Goal: Task Accomplishment & Management: Use online tool/utility

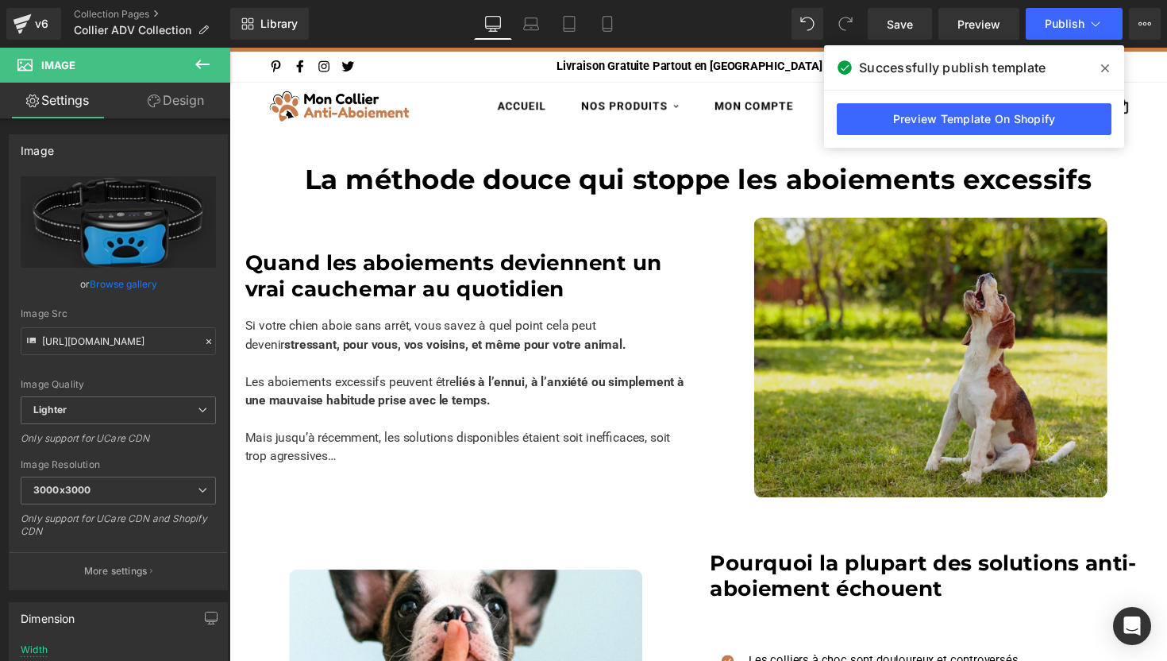
scroll to position [28, 0]
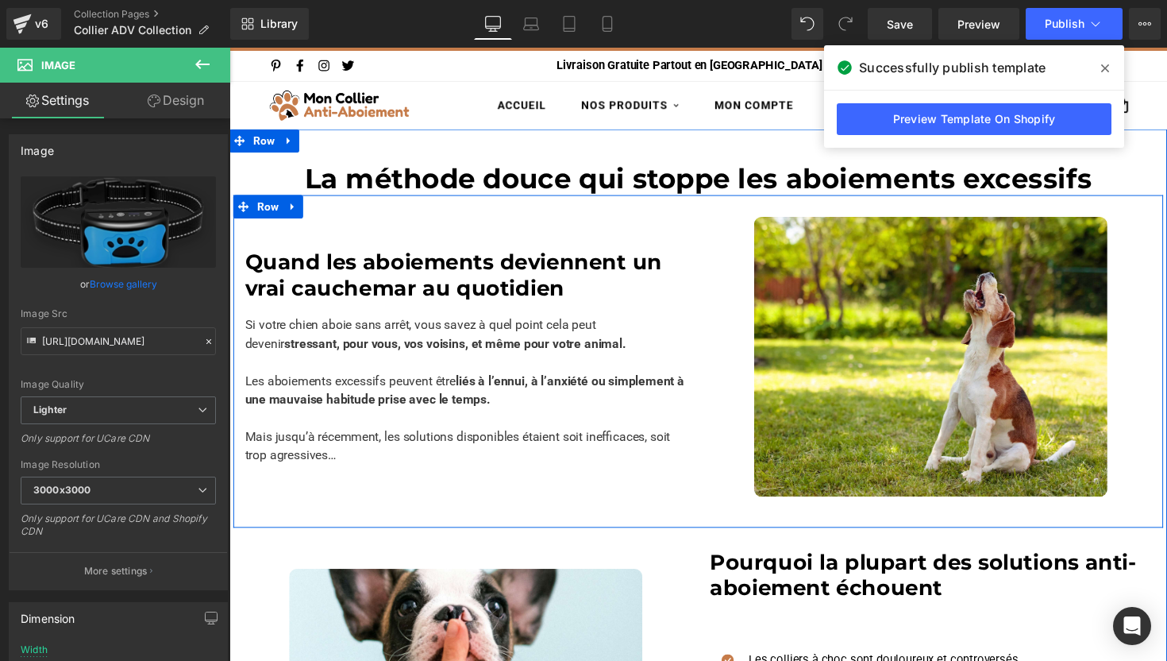
click at [739, 205] on div "Image Quand les aboiements deviennent un vrai cauchemar au quotidien Heading Si…" at bounding box center [709, 369] width 953 height 341
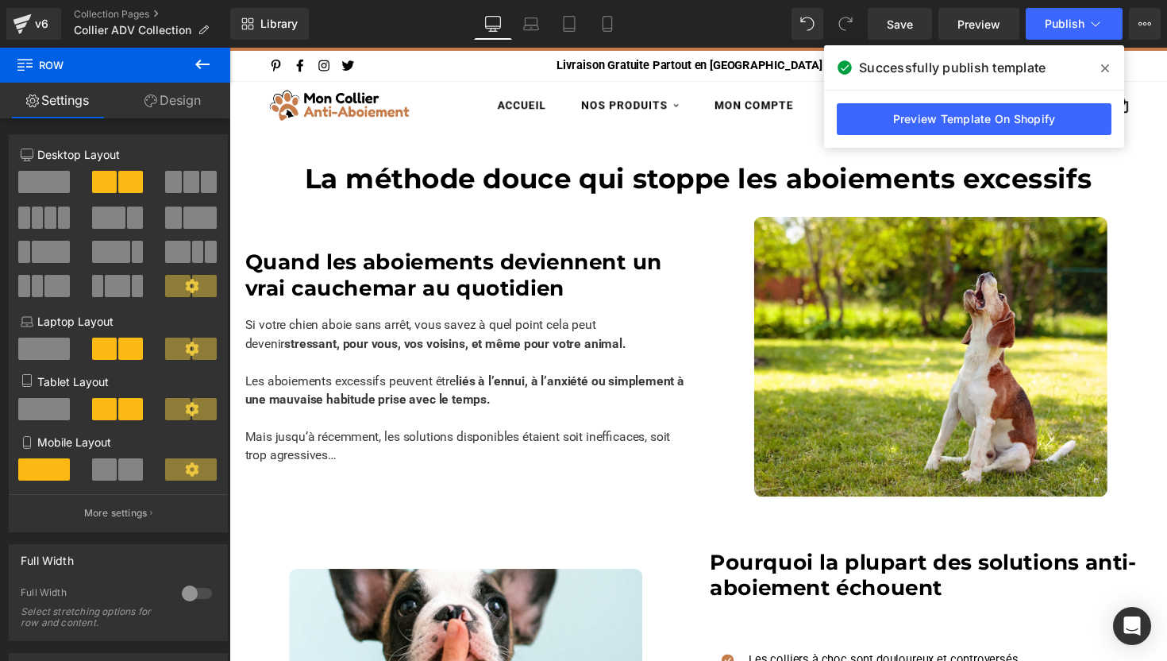
click at [1103, 66] on icon at bounding box center [1105, 68] width 8 height 8
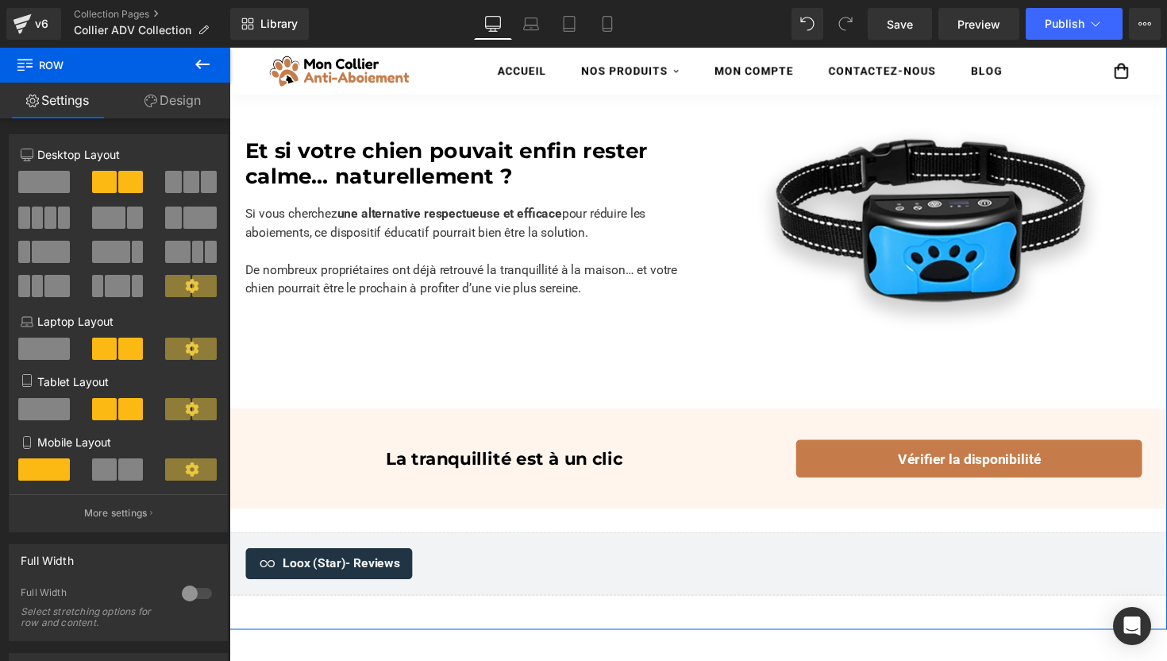
scroll to position [1578, 0]
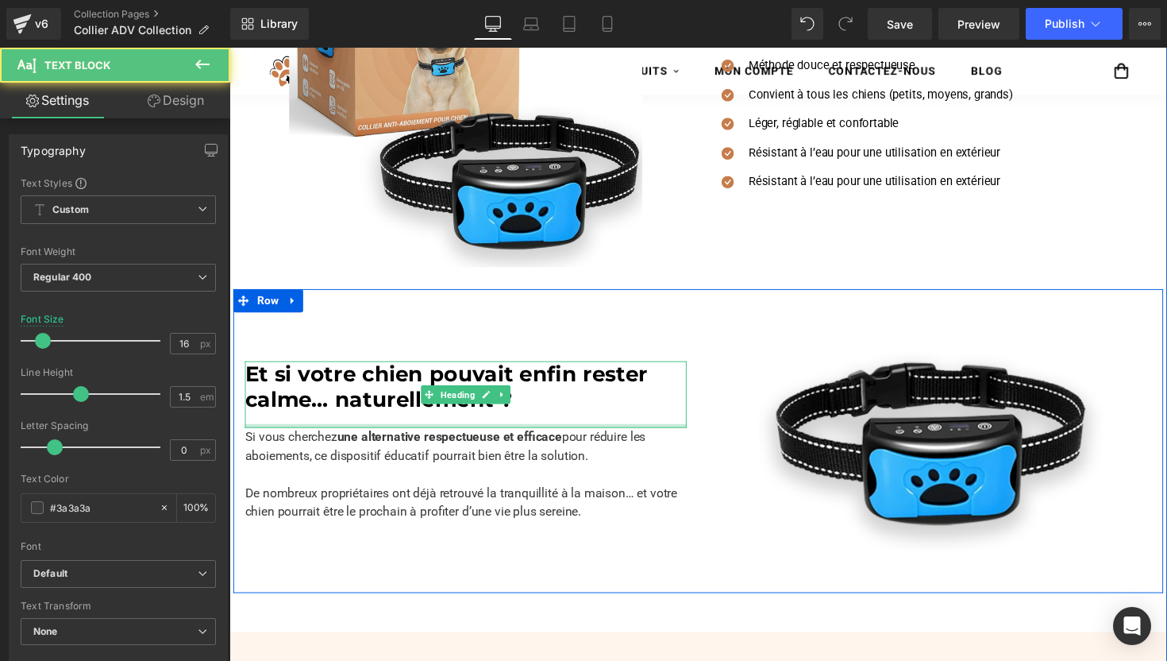
click at [619, 437] on div "Si vous cherchez une alternative respectueuse et efficace pour réduire les aboi…" at bounding box center [471, 484] width 453 height 95
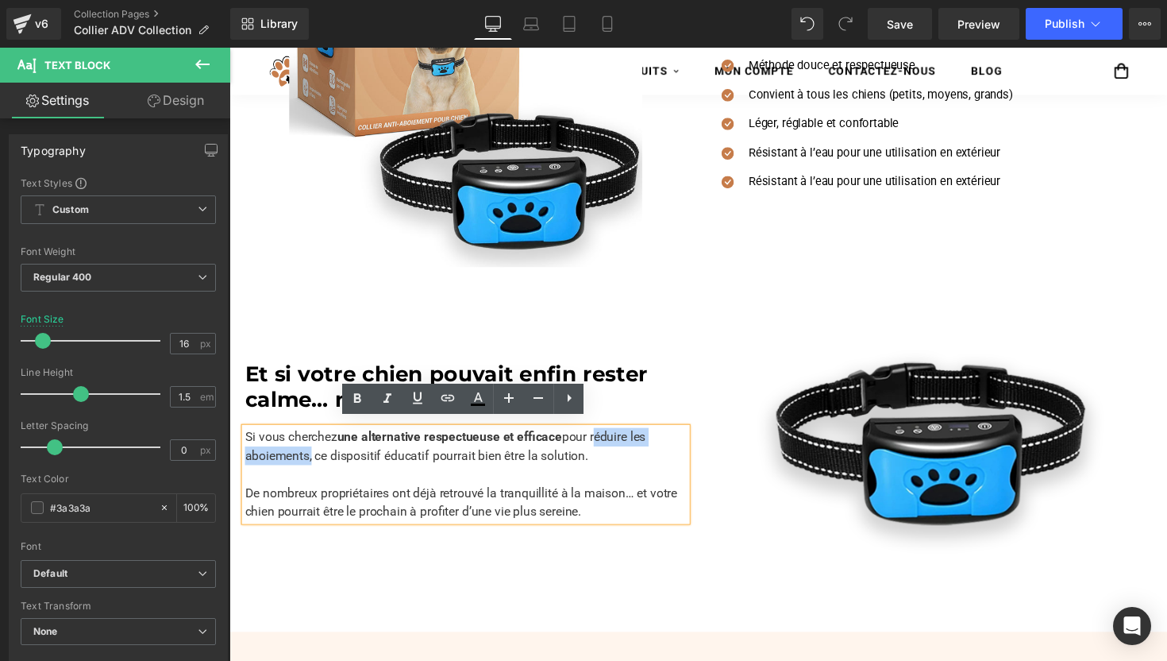
drag, startPoint x: 619, startPoint y: 438, endPoint x: 311, endPoint y: 459, distance: 308.9
click at [311, 459] on p "Si vous cherchez une alternative respectueuse et efficace pour réduire les aboi…" at bounding box center [471, 484] width 453 height 95
click at [359, 405] on icon at bounding box center [357, 398] width 19 height 19
drag, startPoint x: 597, startPoint y: 462, endPoint x: 540, endPoint y: 464, distance: 57.2
click at [540, 464] on p "Si vous cherchez une alternative respectueuse et efficace pour réduire les aboi…" at bounding box center [471, 484] width 453 height 95
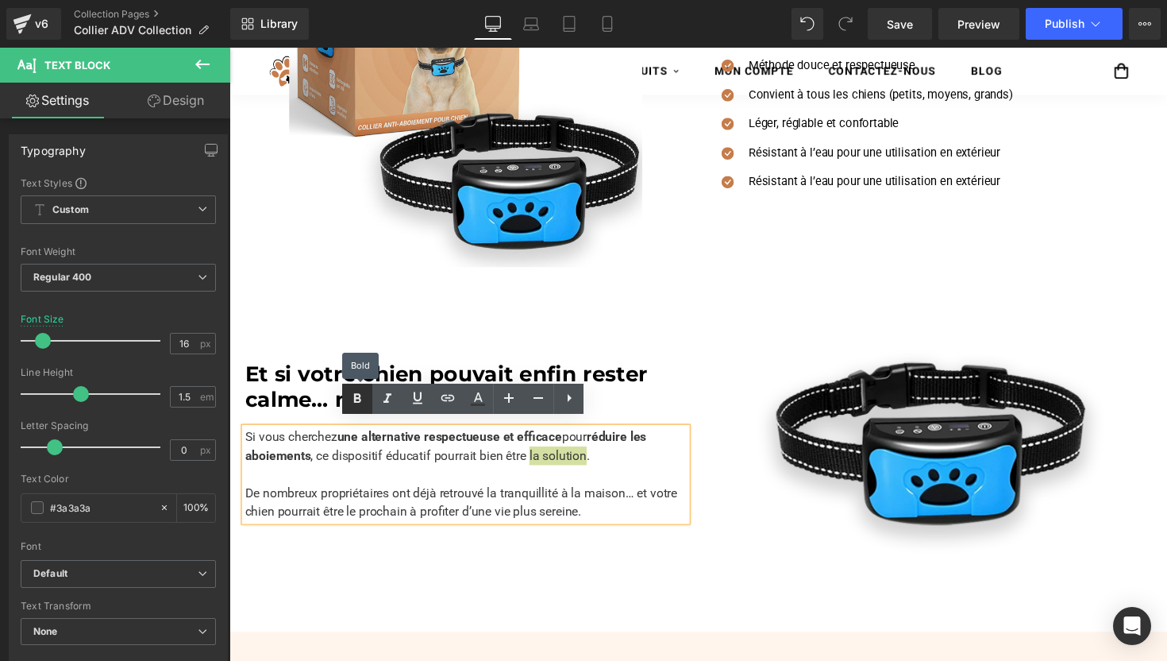
click at [361, 393] on icon at bounding box center [357, 398] width 19 height 19
click at [357, 506] on p "Si vous cherchez une alternative respectueuse et efficace pour réduire les aboi…" at bounding box center [471, 484] width 453 height 95
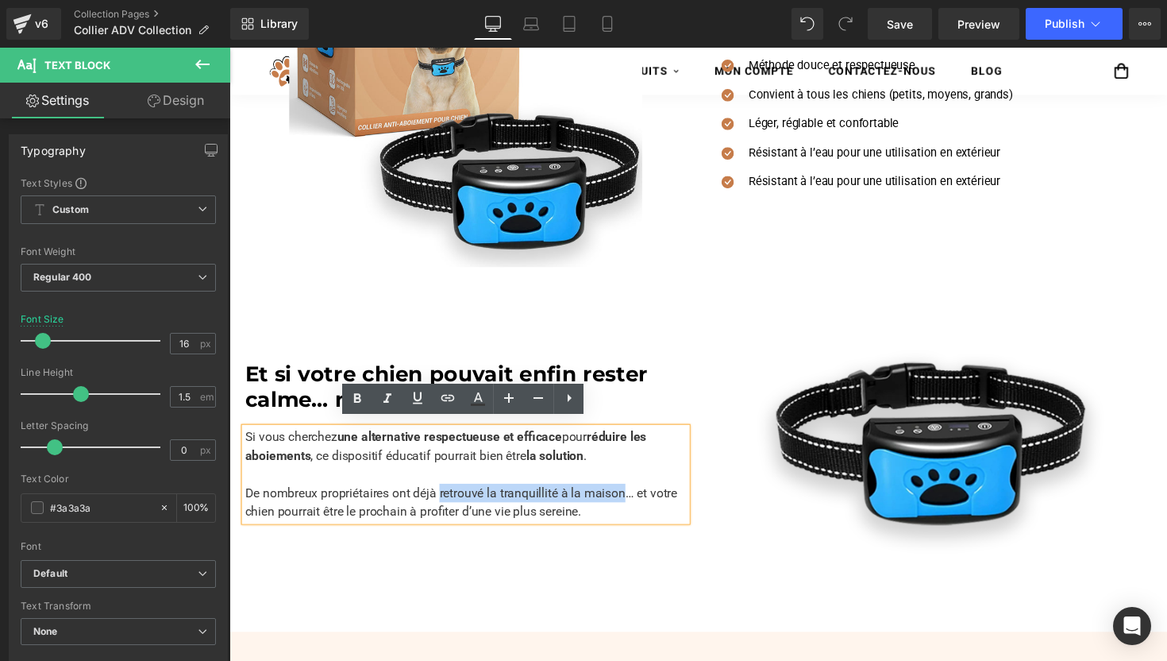
drag, startPoint x: 448, startPoint y: 497, endPoint x: 638, endPoint y: 503, distance: 189.9
click at [638, 503] on p "Si vous cherchez une alternative respectueuse et efficace pour réduire les aboi…" at bounding box center [471, 484] width 453 height 95
click at [360, 391] on icon at bounding box center [357, 398] width 19 height 19
drag, startPoint x: 624, startPoint y: 519, endPoint x: 460, endPoint y: 518, distance: 164.4
click at [460, 518] on p "Si vous cherchez une alternative respectueuse et efficace pour réduire les aboi…" at bounding box center [471, 484] width 453 height 95
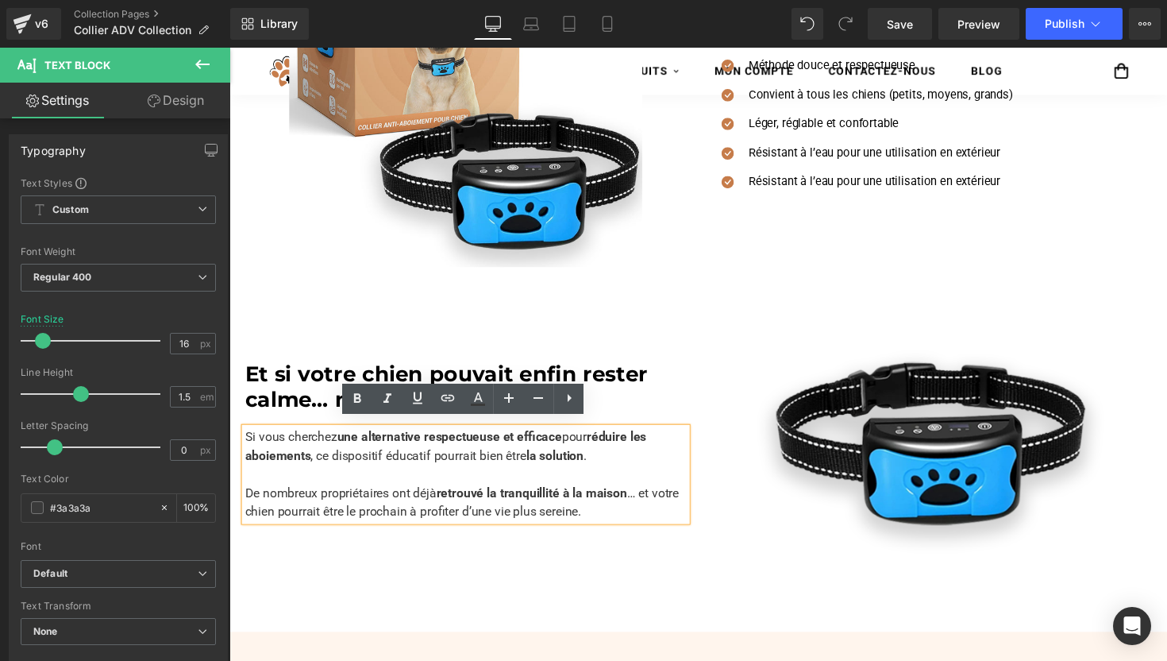
click at [496, 504] on p "Si vous cherchez une alternative respectueuse et efficace pour réduire les aboi…" at bounding box center [471, 484] width 453 height 95
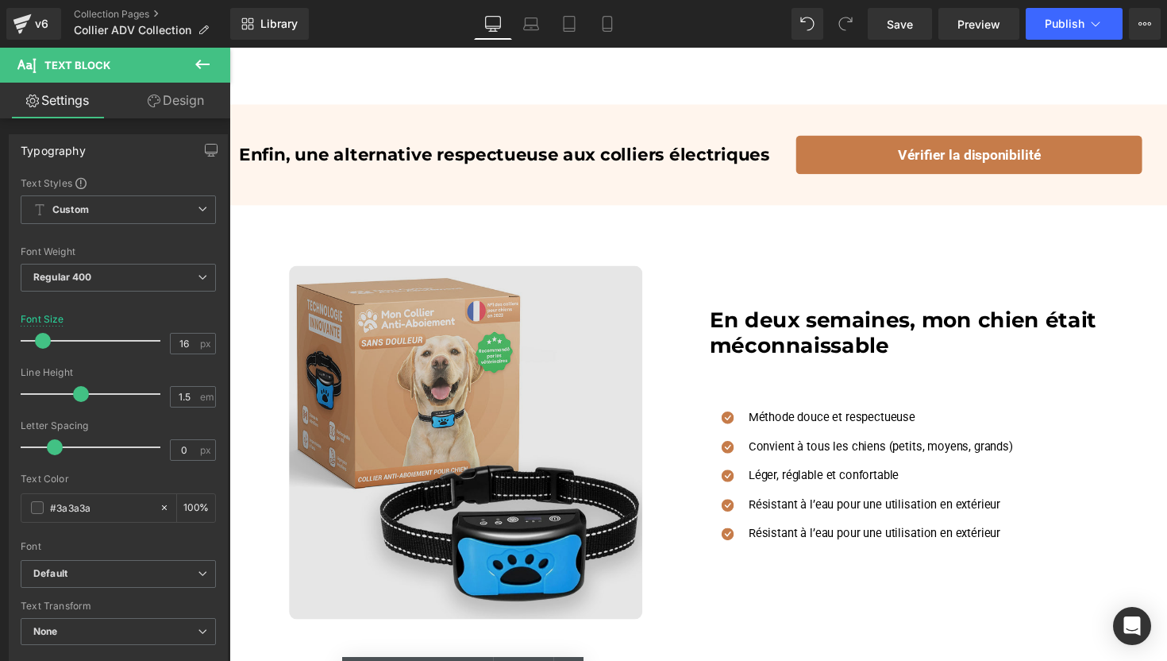
scroll to position [1298, 0]
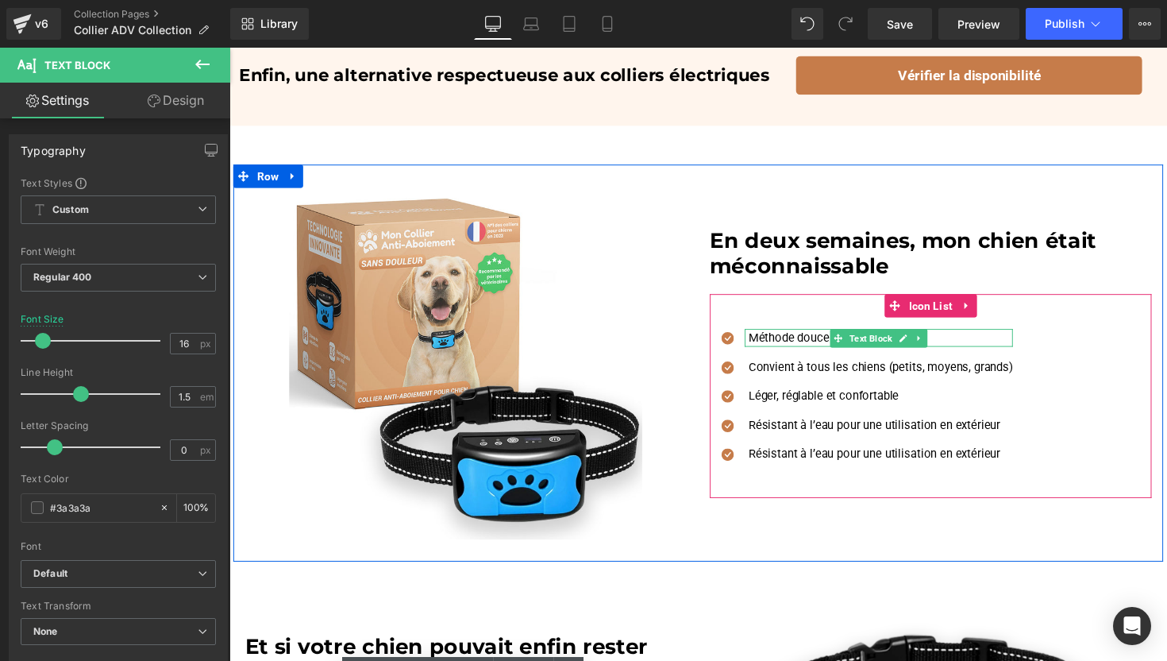
click at [789, 336] on p "Méthode douce et respectueuse" at bounding box center [897, 345] width 271 height 18
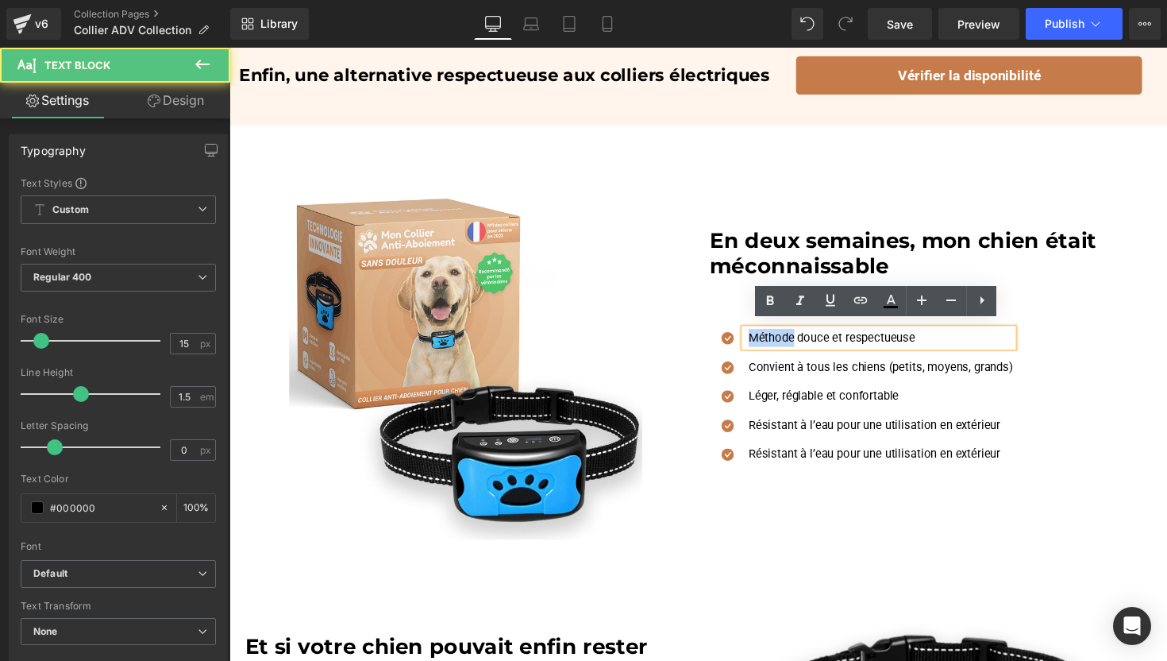
click at [789, 336] on p "Méthode douce et respectueuse" at bounding box center [897, 345] width 271 height 18
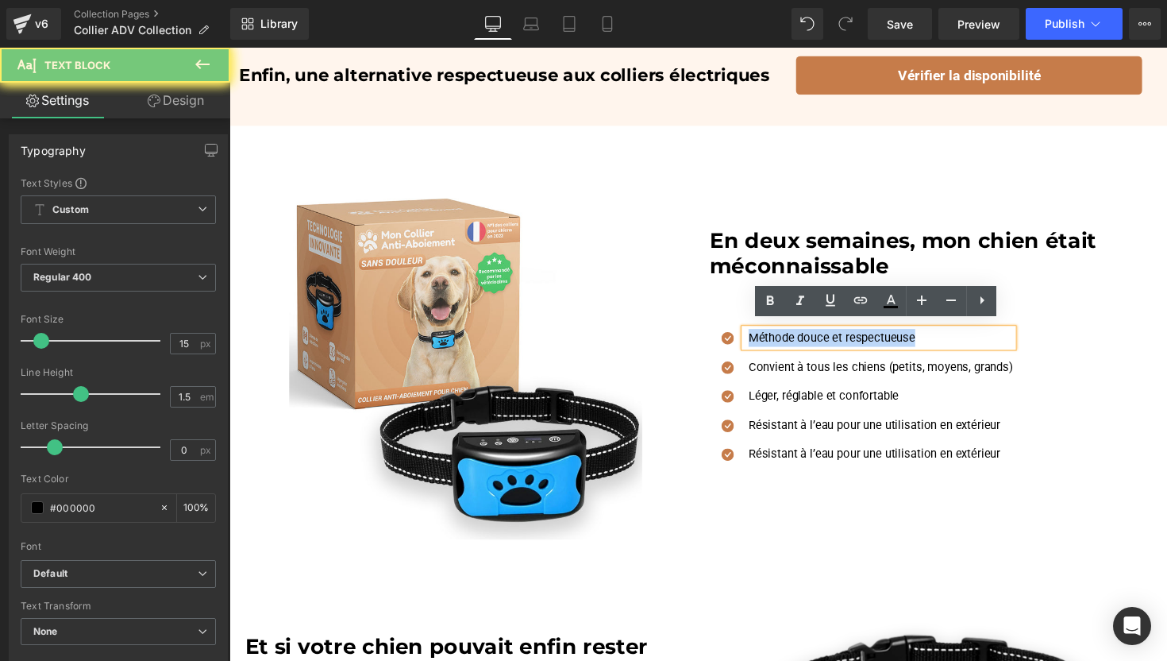
click at [789, 336] on p "Méthode douce et respectueuse" at bounding box center [897, 345] width 271 height 18
click at [768, 300] on icon at bounding box center [770, 300] width 7 height 10
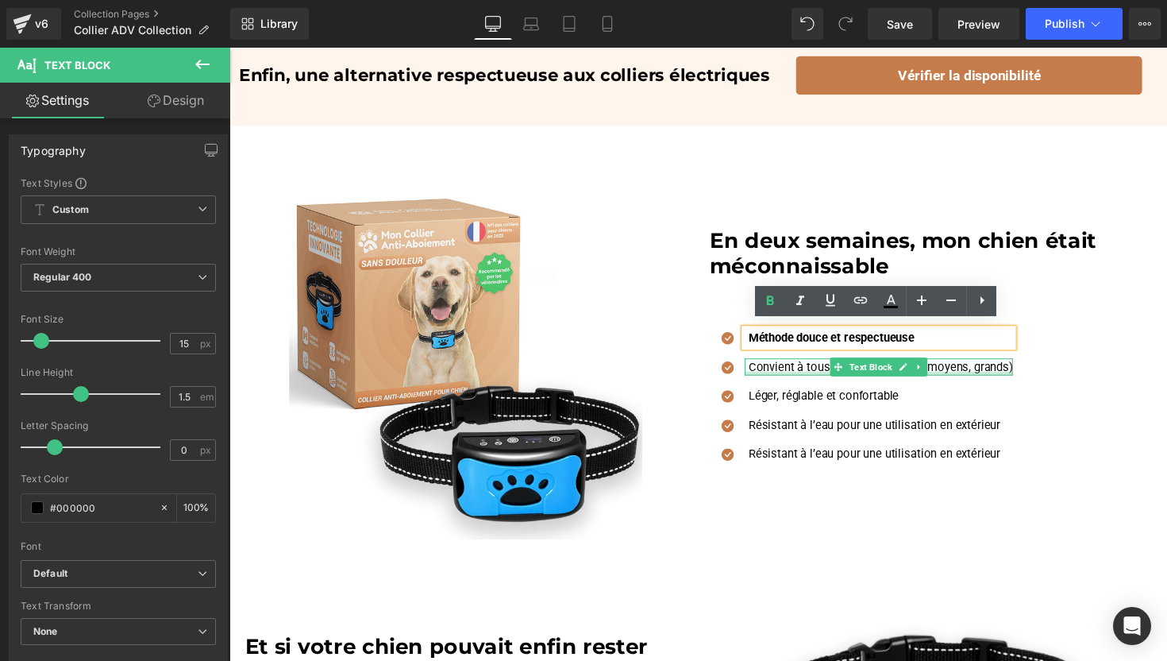
click at [781, 380] on div at bounding box center [895, 382] width 275 height 4
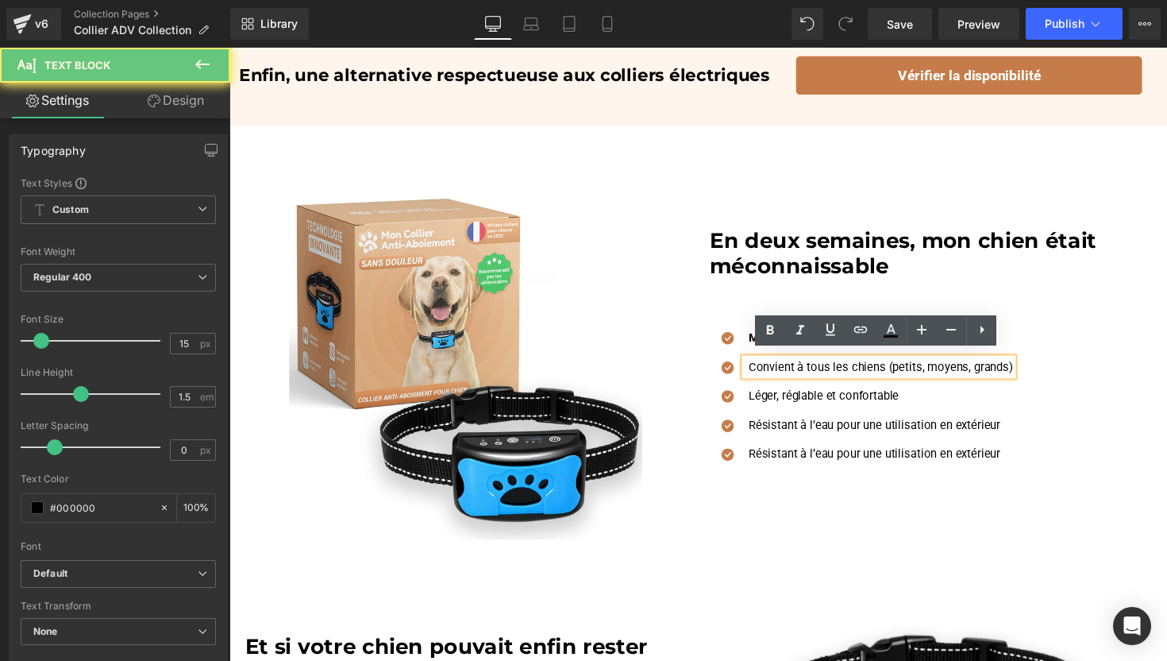
click at [789, 366] on p "Convient à tous les chiens (petits, moyens, grands)" at bounding box center [897, 375] width 271 height 18
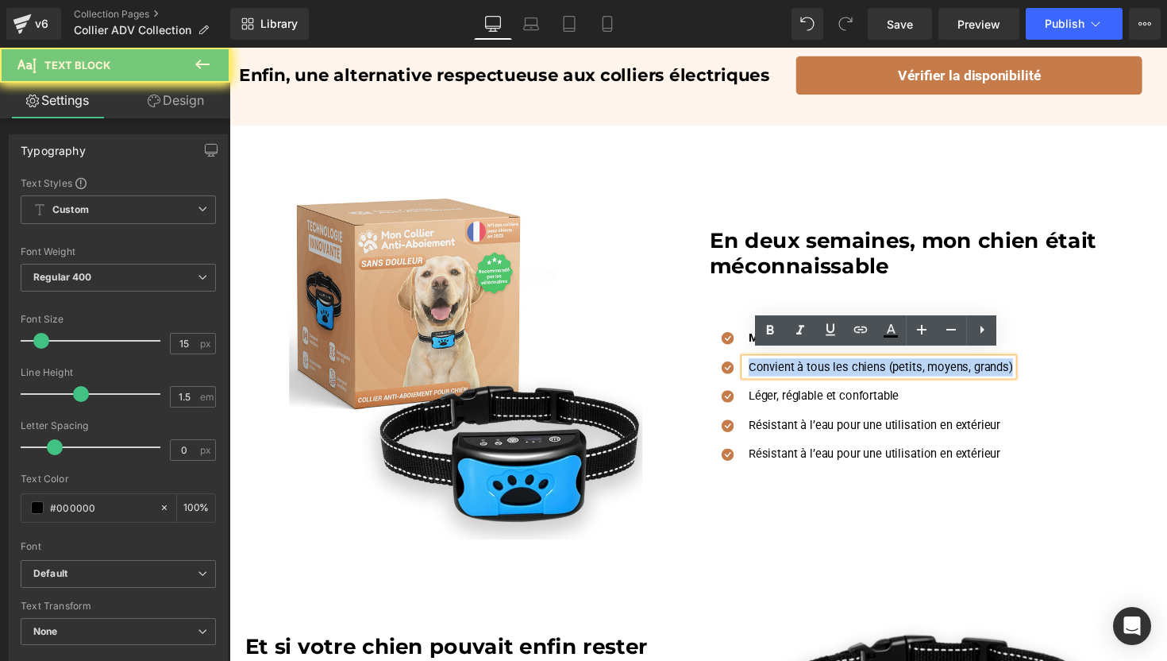
click at [789, 366] on p "Convient à tous les chiens (petits, moyens, grands)" at bounding box center [897, 375] width 271 height 18
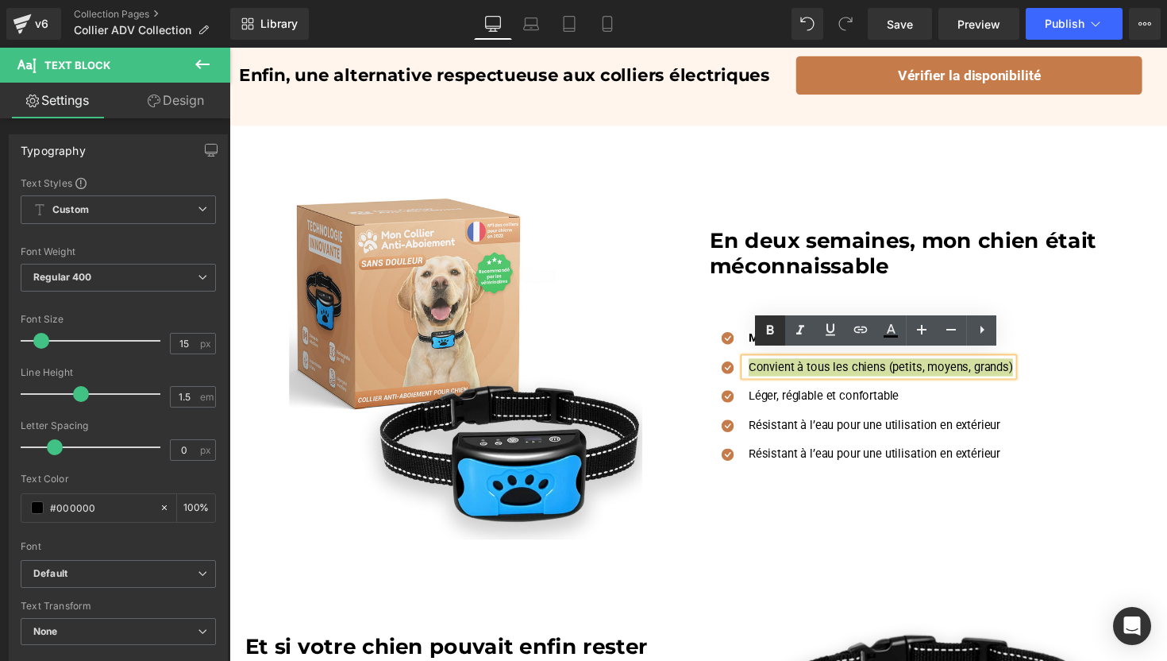
click at [773, 336] on icon at bounding box center [770, 330] width 19 height 19
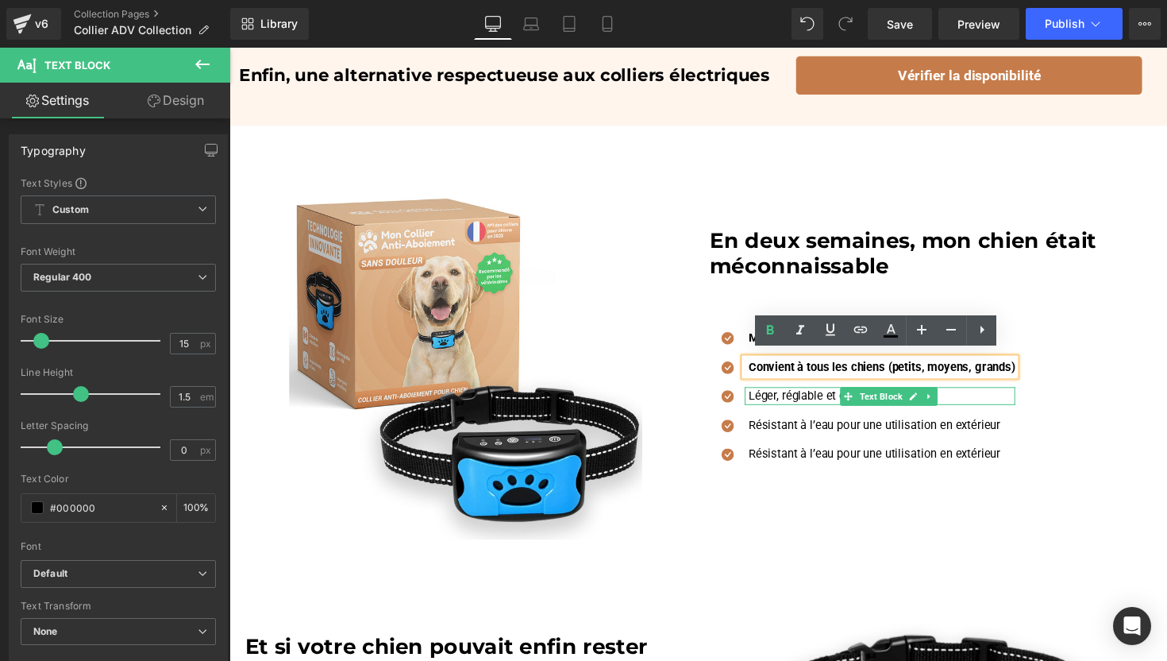
click at [786, 399] on p "Léger, réglable et confortable" at bounding box center [898, 404] width 273 height 18
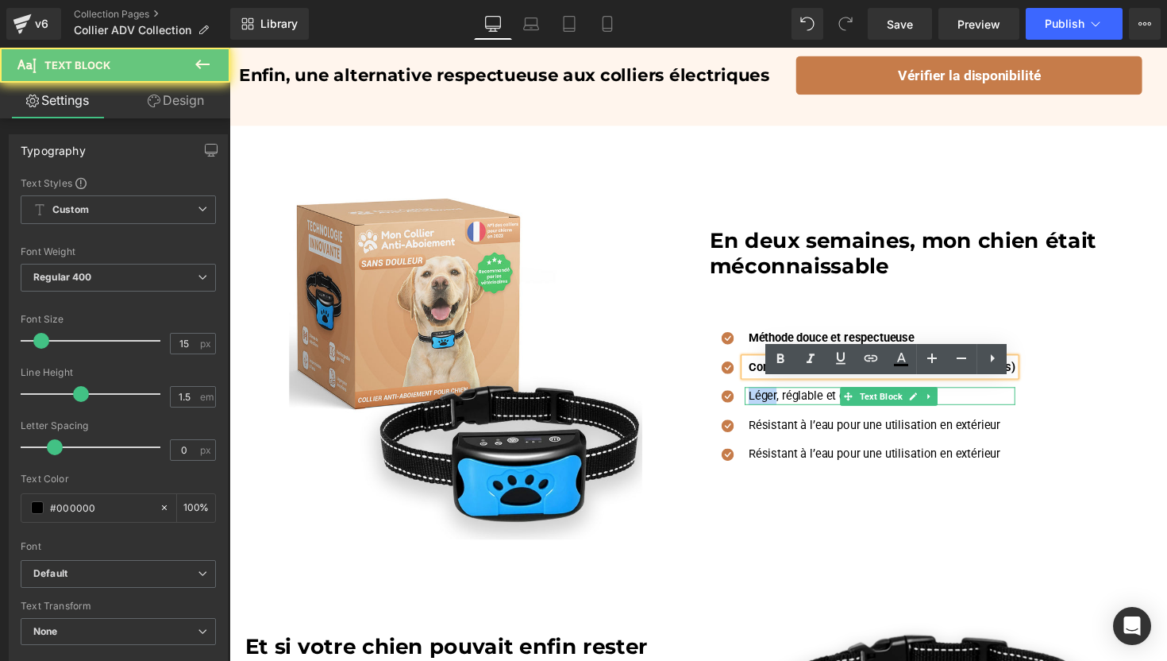
click at [786, 399] on p "Léger, réglable et confortable" at bounding box center [898, 404] width 273 height 18
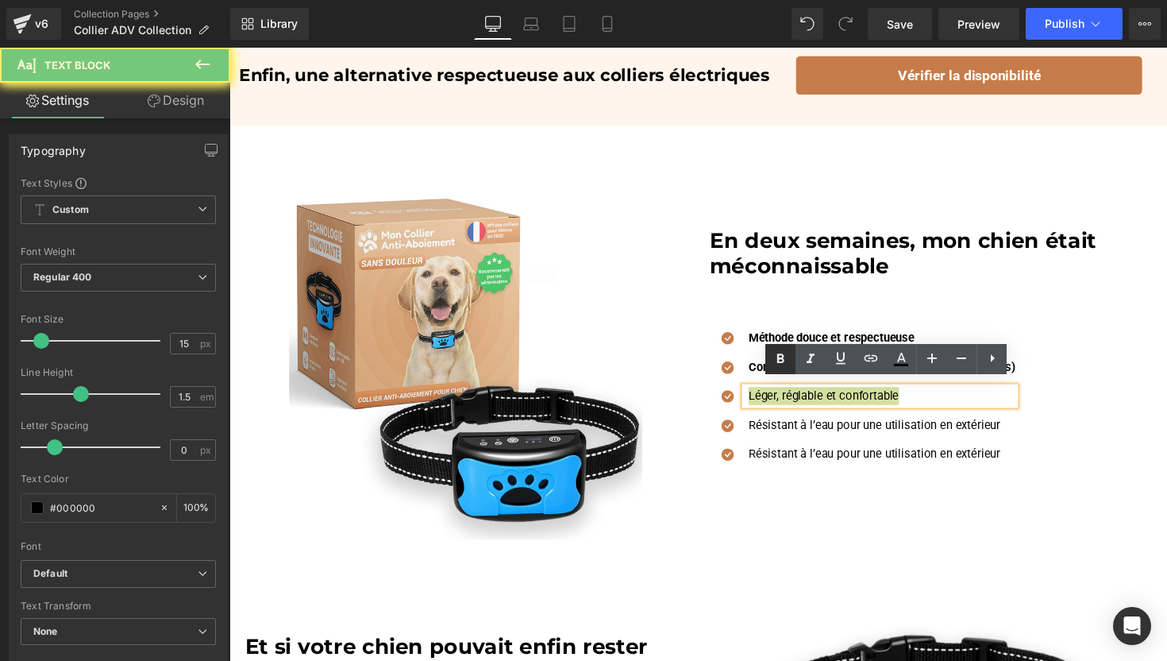
click at [776, 352] on icon at bounding box center [780, 358] width 19 height 19
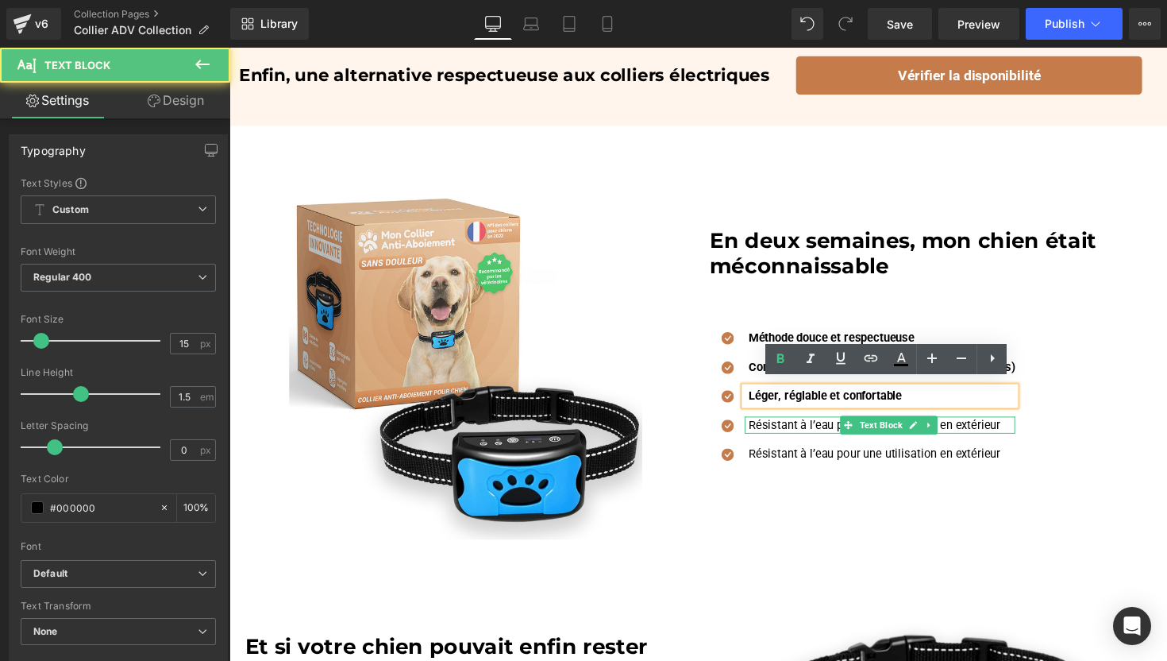
click at [790, 429] on p "Résistant à l’eau pour une utilisation en extérieur" at bounding box center [898, 435] width 273 height 18
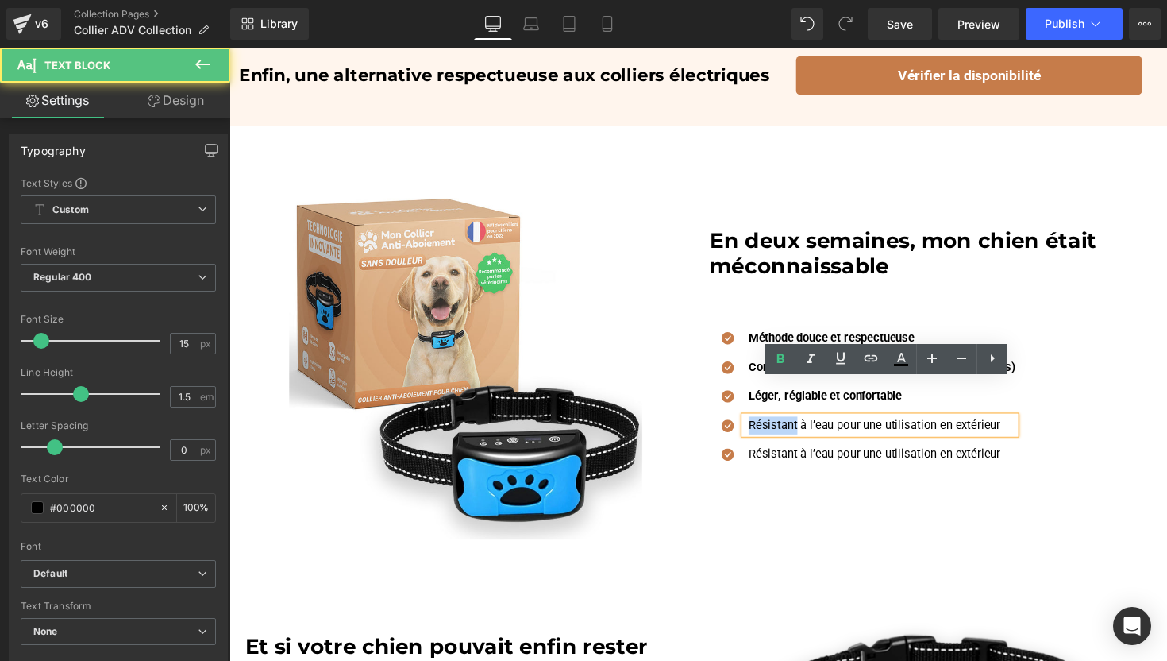
click at [790, 429] on p "Résistant à l’eau pour une utilisation en extérieur" at bounding box center [898, 435] width 273 height 18
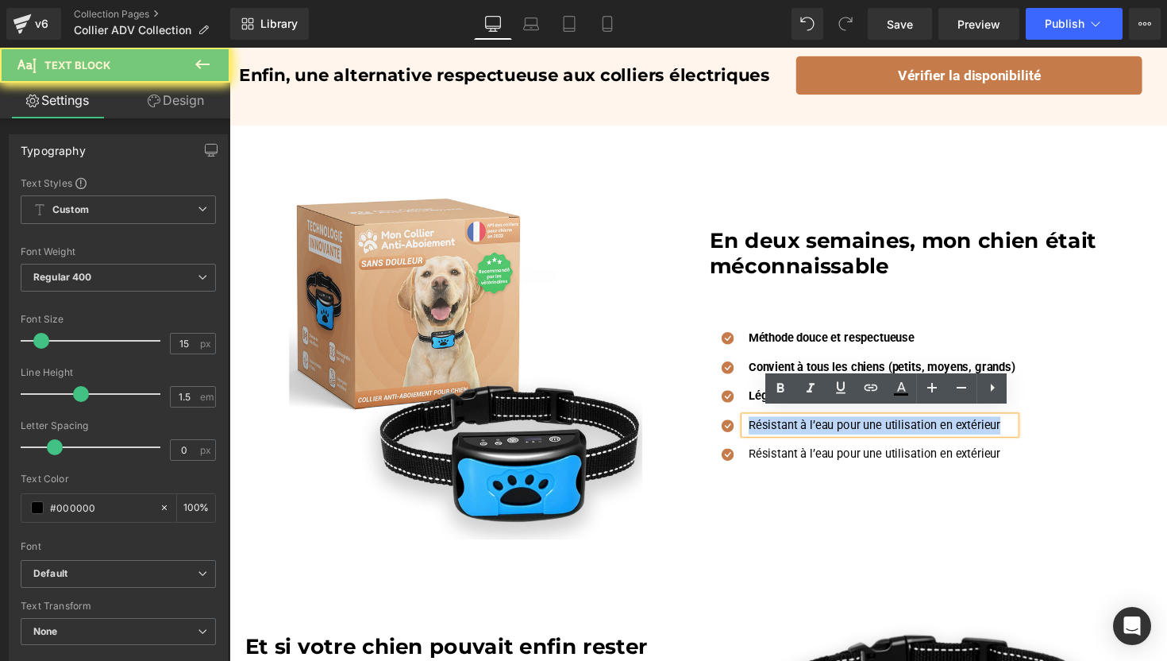
click at [790, 429] on p "Résistant à l’eau pour une utilisation en extérieur" at bounding box center [898, 435] width 273 height 18
click at [785, 387] on icon at bounding box center [780, 388] width 19 height 19
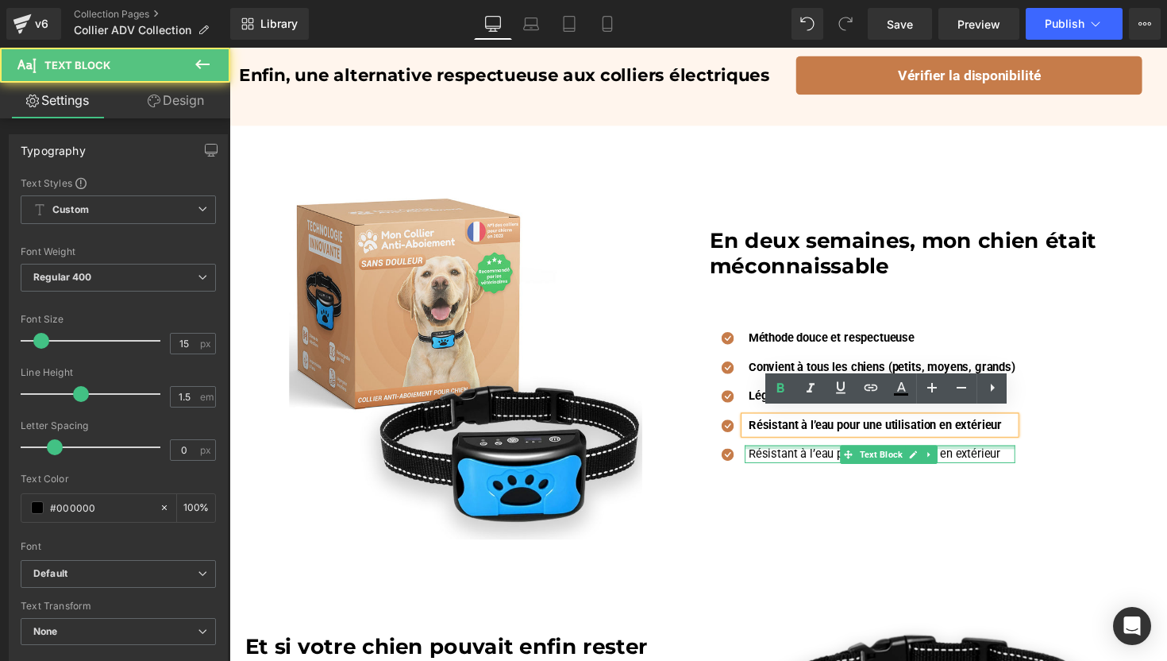
click at [796, 461] on p "Résistant à l’eau pour une utilisation en extérieur" at bounding box center [898, 464] width 273 height 18
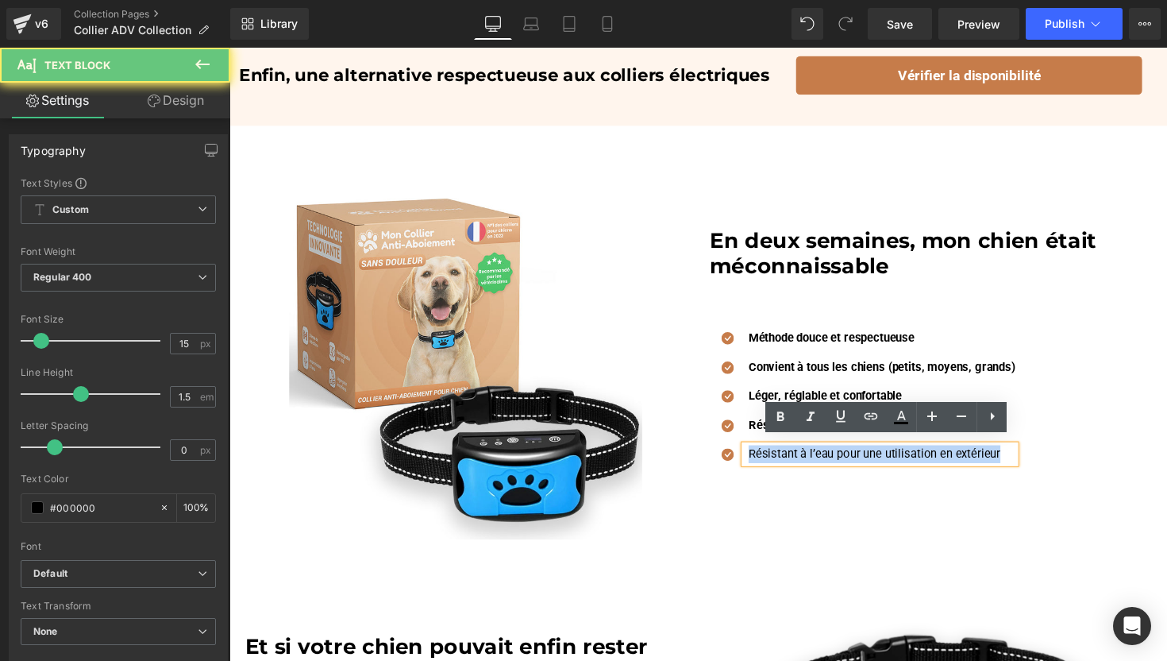
click at [796, 461] on p "Résistant à l’eau pour une utilisation en extérieur" at bounding box center [898, 464] width 273 height 18
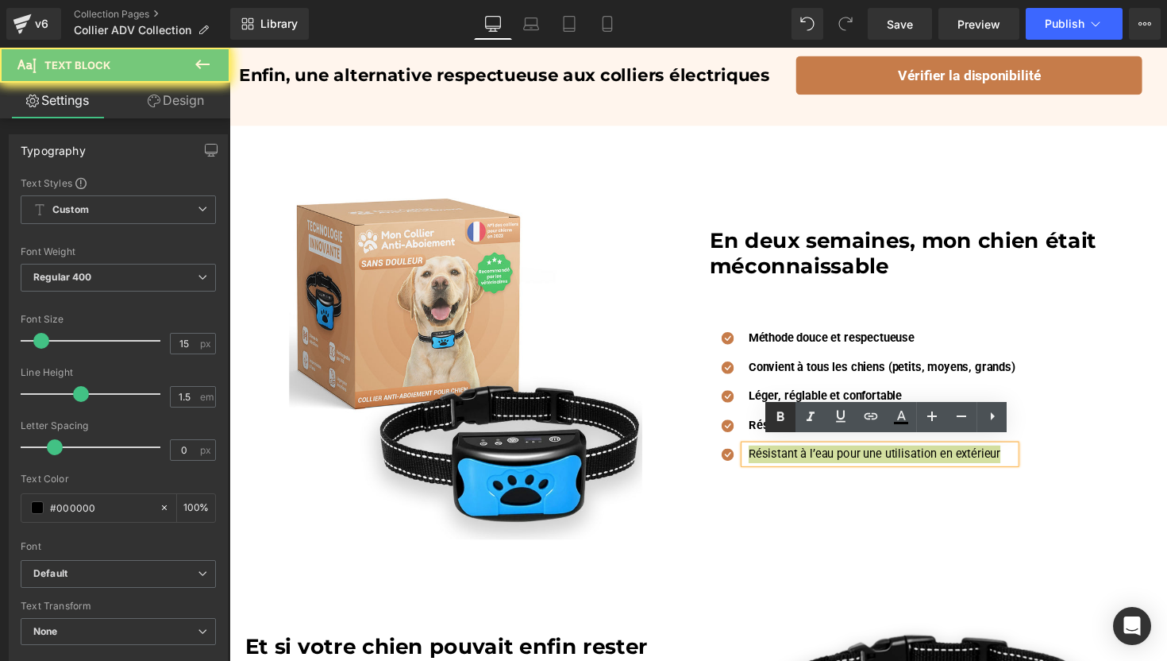
click at [782, 416] on icon at bounding box center [780, 417] width 7 height 10
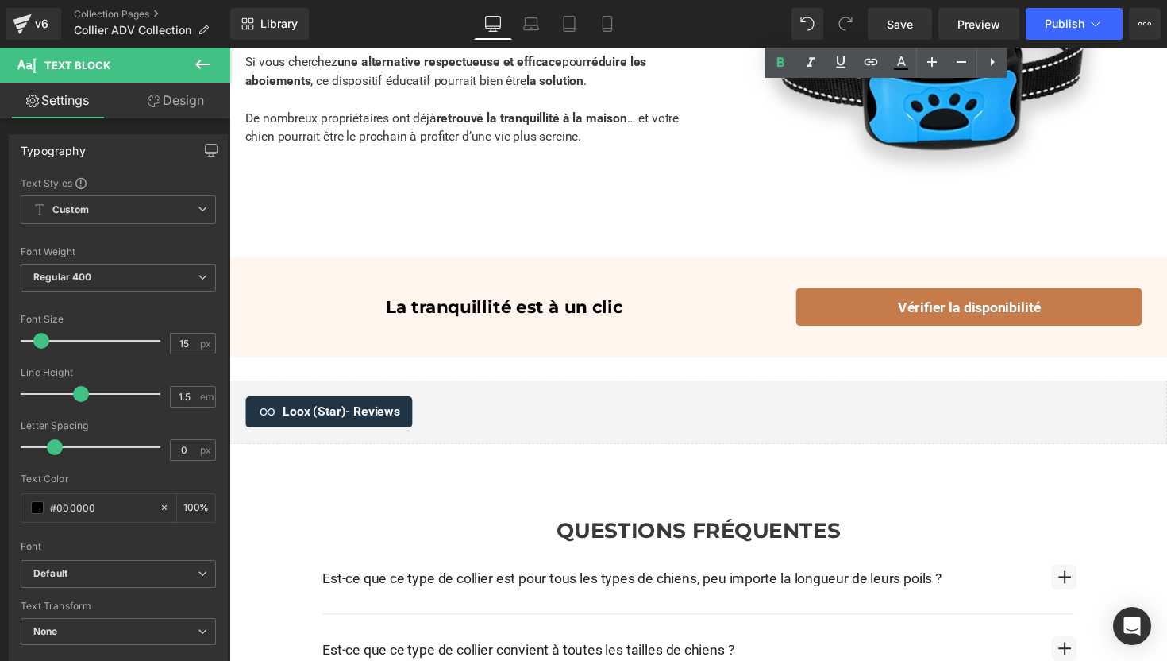
scroll to position [2001, 0]
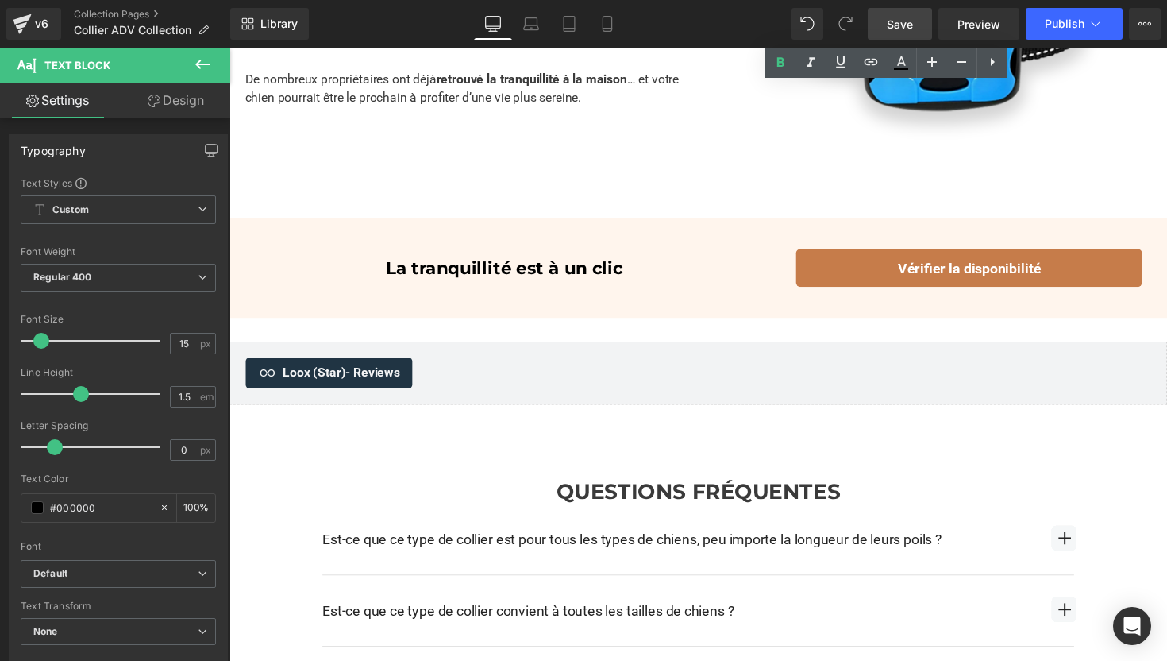
click at [897, 25] on span "Save" at bounding box center [900, 24] width 26 height 17
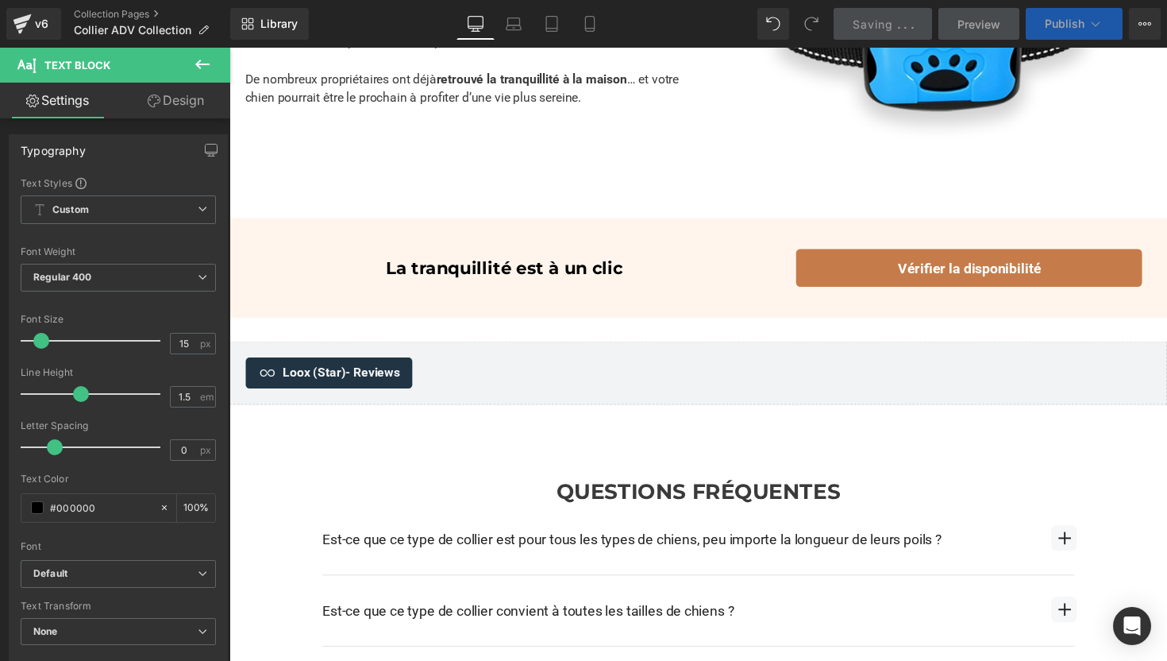
click at [1032, 13] on button "Publish" at bounding box center [1074, 24] width 97 height 32
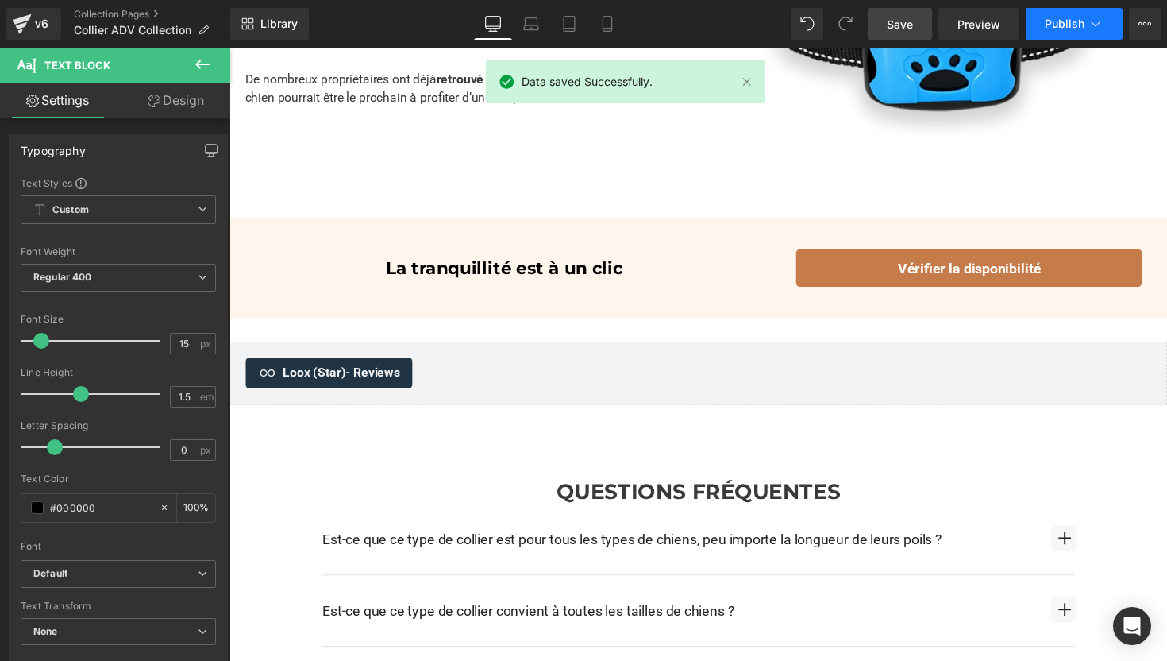
click at [1040, 25] on button "Publish" at bounding box center [1074, 24] width 97 height 32
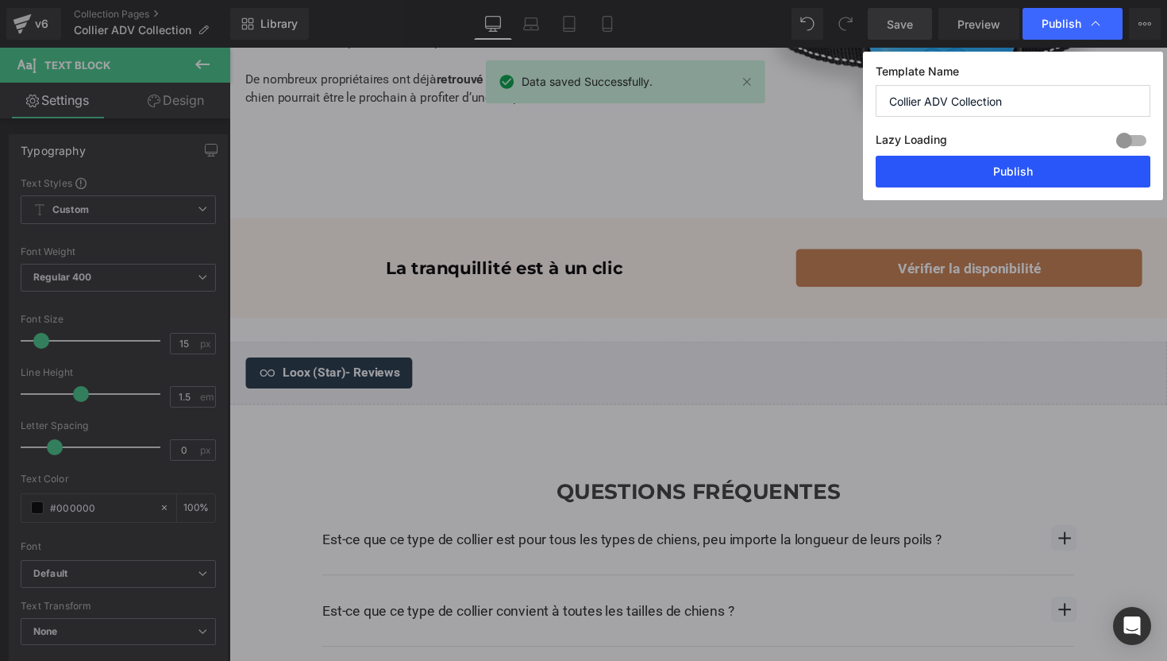
click at [953, 175] on button "Publish" at bounding box center [1013, 172] width 275 height 32
